Goal: Information Seeking & Learning: Learn about a topic

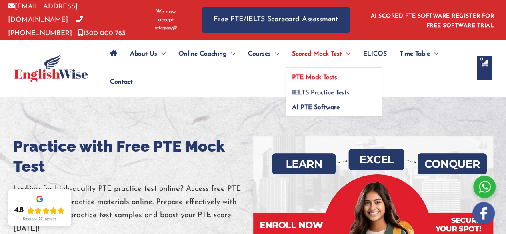
click at [313, 74] on span "PTE Mock Tests" at bounding box center [314, 77] width 45 height 6
click at [308, 71] on link "PTE Mock Tests" at bounding box center [334, 75] width 96 height 15
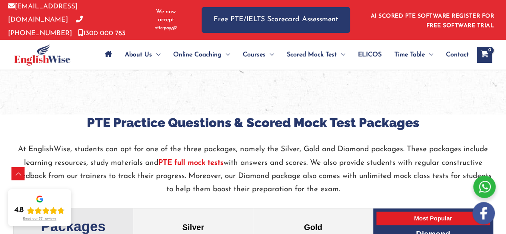
scroll to position [1563, 0]
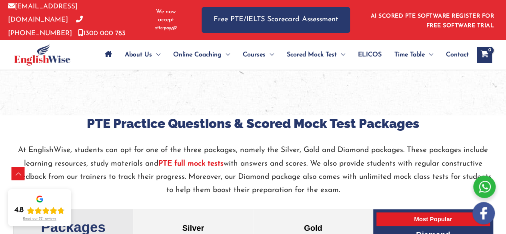
click at [180, 161] on strong "PTE full mock tests" at bounding box center [191, 164] width 65 height 8
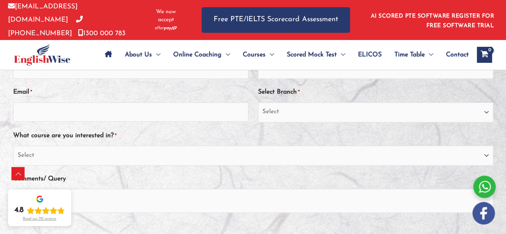
scroll to position [150, 0]
